Goal: Entertainment & Leisure: Browse casually

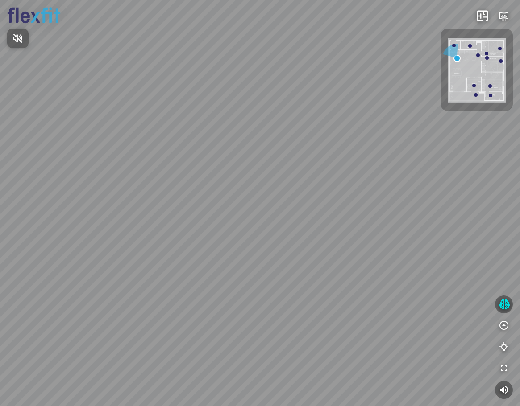
drag, startPoint x: 409, startPoint y: 232, endPoint x: 138, endPoint y: 203, distance: 272.3
click at [138, 203] on div at bounding box center [260, 203] width 520 height 406
drag, startPoint x: 275, startPoint y: 249, endPoint x: 2, endPoint y: 230, distance: 273.7
click at [2, 220] on div "Ban công Bếp Phòng ngủ master Phòng ngủ Phòng ngủ" at bounding box center [260, 203] width 520 height 406
drag, startPoint x: 376, startPoint y: 226, endPoint x: 2, endPoint y: 157, distance: 379.8
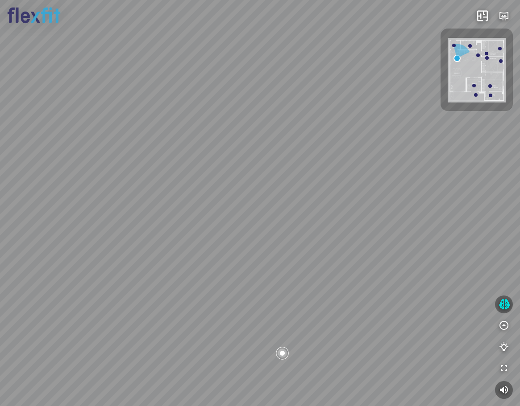
click at [2, 156] on div "Ban công Bếp Phòng ngủ master Phòng ngủ Phòng ngủ" at bounding box center [260, 203] width 520 height 406
drag, startPoint x: 265, startPoint y: 290, endPoint x: 299, endPoint y: 361, distance: 79.2
click at [299, 361] on div "Ban công Bếp Phòng ngủ master Phòng ngủ Phòng ngủ" at bounding box center [260, 203] width 520 height 406
drag, startPoint x: 243, startPoint y: 335, endPoint x: 113, endPoint y: 320, distance: 131.1
click at [113, 320] on div "Ban công Bếp Phòng ngủ master Phòng ngủ Phòng ngủ" at bounding box center [260, 203] width 520 height 406
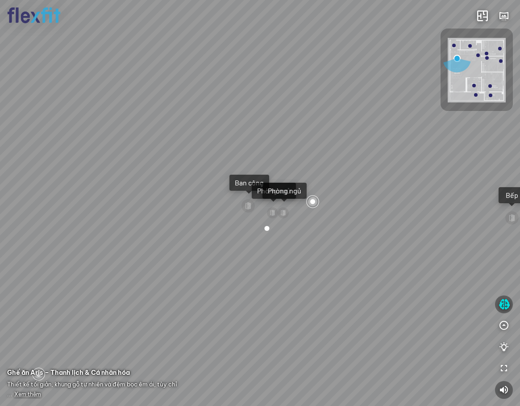
click at [257, 233] on div "Ban công Bếp Phòng ngủ master Phòng ngủ Phòng ngủ" at bounding box center [260, 203] width 520 height 406
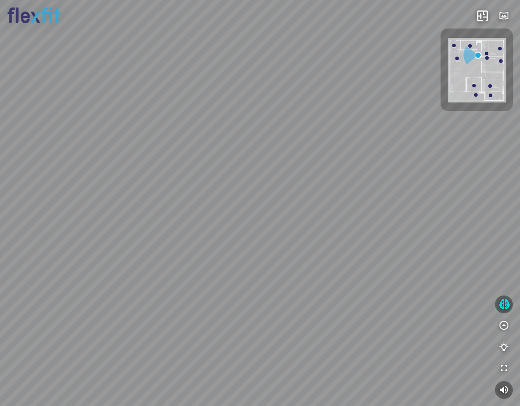
drag, startPoint x: 95, startPoint y: 233, endPoint x: 117, endPoint y: 271, distance: 43.6
click at [117, 271] on div "Bếp WC Phòng ngủ master Phòng ngủ Phòng ngủ" at bounding box center [260, 203] width 520 height 406
click at [267, 155] on div "Bếp WC Phòng ngủ master Phòng ngủ Phòng ngủ" at bounding box center [260, 203] width 520 height 406
drag, startPoint x: 295, startPoint y: 321, endPoint x: 324, endPoint y: 299, distance: 36.0
click at [324, 299] on div "Bếp WC Phòng ngủ master Phòng ngủ Phòng ngủ" at bounding box center [260, 203] width 520 height 406
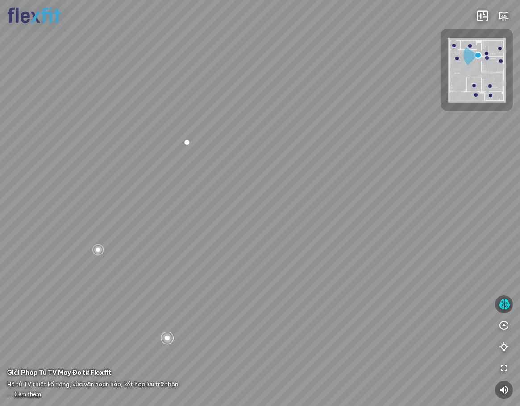
click at [311, 354] on div "Bếp WC Phòng ngủ master Phòng ngủ Phòng ngủ" at bounding box center [260, 203] width 520 height 406
drag, startPoint x: 258, startPoint y: 302, endPoint x: 163, endPoint y: 298, distance: 95.1
click at [163, 298] on div at bounding box center [260, 203] width 520 height 406
drag, startPoint x: 193, startPoint y: 245, endPoint x: 270, endPoint y: 228, distance: 79.1
click at [270, 228] on div at bounding box center [260, 203] width 520 height 406
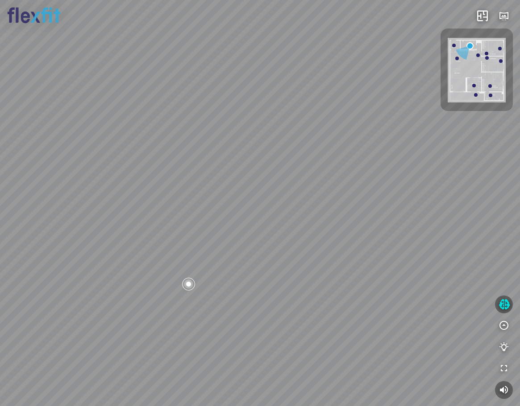
drag, startPoint x: 289, startPoint y: 294, endPoint x: 369, endPoint y: 307, distance: 80.9
click at [369, 307] on div at bounding box center [260, 203] width 520 height 406
drag, startPoint x: 323, startPoint y: 244, endPoint x: 367, endPoint y: 240, distance: 43.5
click at [365, 241] on div at bounding box center [260, 203] width 520 height 406
drag, startPoint x: 327, startPoint y: 298, endPoint x: 345, endPoint y: 281, distance: 24.9
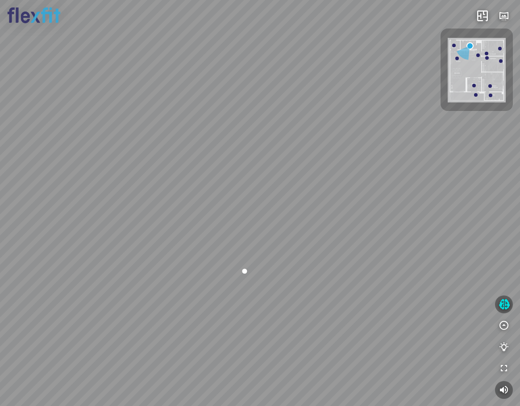
click at [345, 281] on div at bounding box center [260, 203] width 520 height 406
drag, startPoint x: 419, startPoint y: 317, endPoint x: 367, endPoint y: 340, distance: 56.9
click at [367, 340] on div at bounding box center [260, 203] width 520 height 406
drag, startPoint x: 278, startPoint y: 280, endPoint x: 350, endPoint y: 331, distance: 88.4
click at [350, 331] on div at bounding box center [260, 203] width 520 height 406
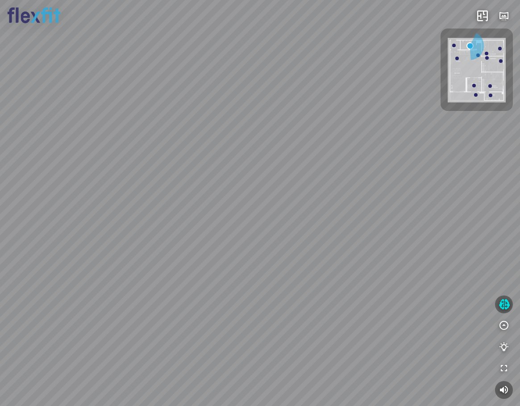
drag, startPoint x: 216, startPoint y: 300, endPoint x: 459, endPoint y: 279, distance: 243.6
click at [401, 279] on div at bounding box center [260, 203] width 520 height 406
drag, startPoint x: 386, startPoint y: 282, endPoint x: 294, endPoint y: 329, distance: 103.1
click at [294, 329] on div at bounding box center [260, 203] width 520 height 406
drag, startPoint x: 345, startPoint y: 314, endPoint x: 252, endPoint y: 313, distance: 93.2
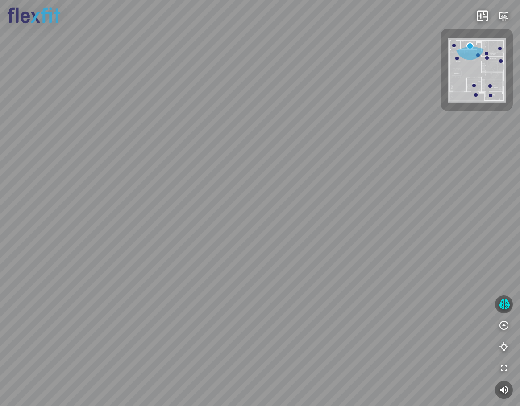
click at [252, 313] on div at bounding box center [260, 203] width 520 height 406
click at [401, 231] on div at bounding box center [260, 203] width 520 height 406
